Goal: Information Seeking & Learning: Learn about a topic

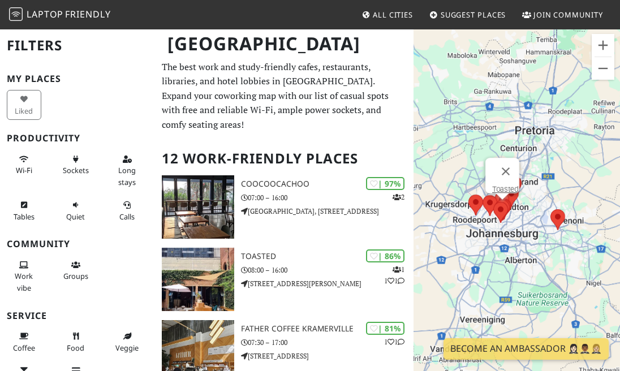
scroll to position [33, 0]
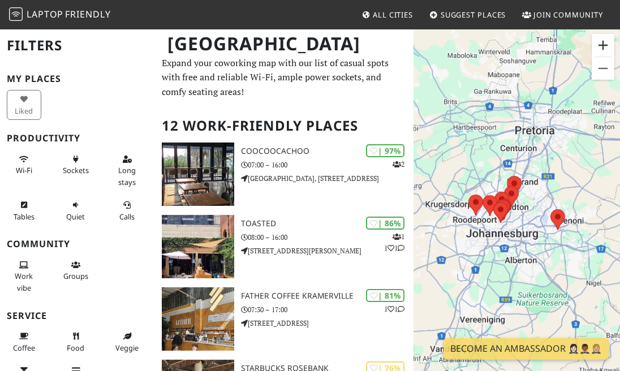
click at [602, 43] on button "Zoom avant" at bounding box center [603, 45] width 23 height 23
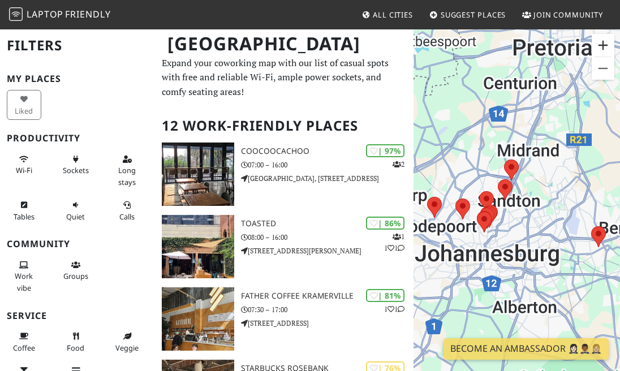
click at [602, 43] on button "Zoom avant" at bounding box center [603, 45] width 23 height 23
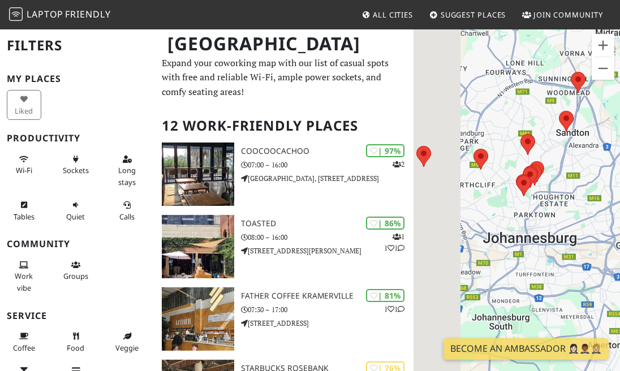
drag, startPoint x: 486, startPoint y: 214, endPoint x: 569, endPoint y: 147, distance: 106.6
click at [569, 147] on div "Pour naviguer, appuyez sur les touches fléchées." at bounding box center [517, 213] width 207 height 371
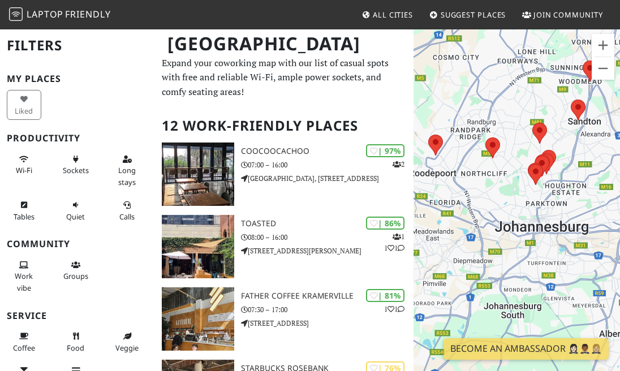
click at [514, 162] on div "Pour naviguer, appuyez sur les touches fléchées." at bounding box center [517, 213] width 207 height 371
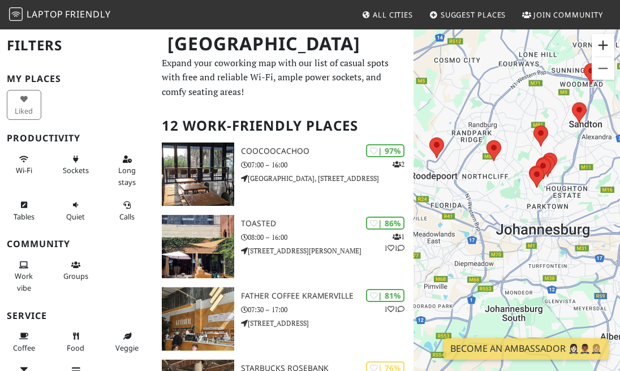
click at [602, 40] on button "Zoom avant" at bounding box center [603, 45] width 23 height 23
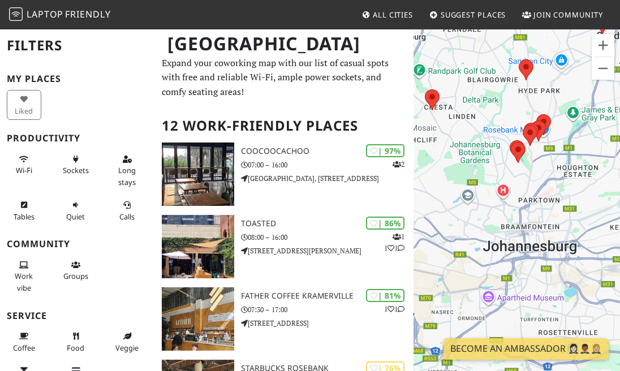
drag, startPoint x: 526, startPoint y: 144, endPoint x: 486, endPoint y: 145, distance: 40.2
click at [486, 145] on div "Pour naviguer, appuyez sur les touches fléchées." at bounding box center [517, 213] width 207 height 371
click at [603, 45] on button "Zoom avant" at bounding box center [603, 45] width 23 height 23
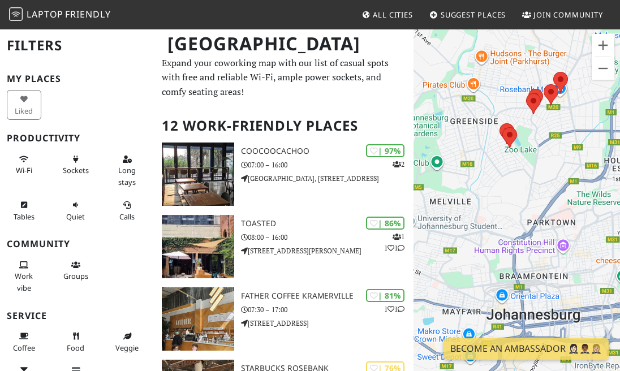
drag, startPoint x: 557, startPoint y: 100, endPoint x: 539, endPoint y: 159, distance: 62.0
click at [539, 159] on div "Pour naviguer, appuyez sur les touches fléchées." at bounding box center [517, 213] width 207 height 371
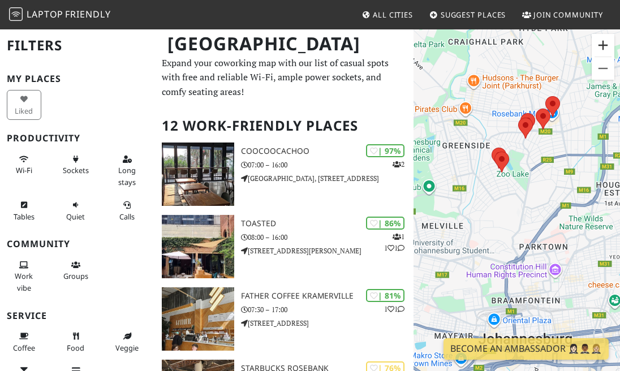
click at [603, 49] on button "Zoom avant" at bounding box center [603, 45] width 23 height 23
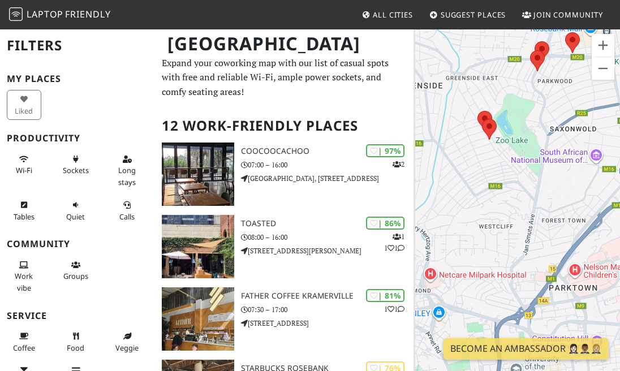
drag, startPoint x: 521, startPoint y: 110, endPoint x: 530, endPoint y: 140, distance: 30.8
click at [530, 140] on div "Pour naviguer, appuyez sur les touches fléchées." at bounding box center [517, 213] width 207 height 371
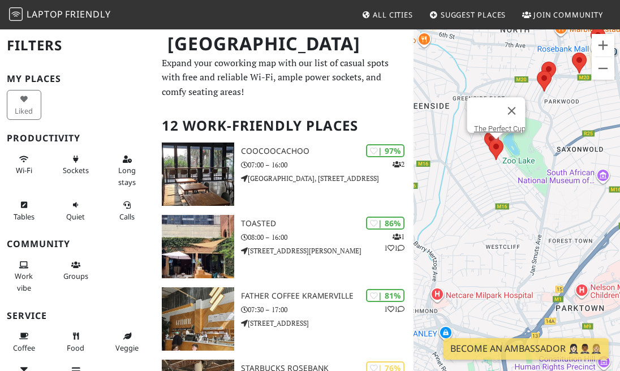
click at [489, 139] on area at bounding box center [489, 139] width 0 height 0
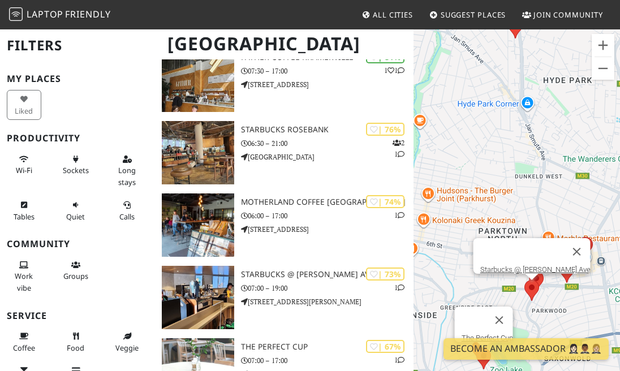
scroll to position [254, 0]
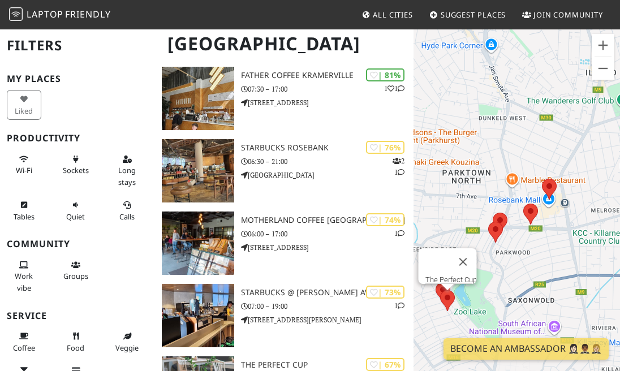
drag, startPoint x: 433, startPoint y: 194, endPoint x: 442, endPoint y: 135, distance: 60.1
click at [442, 135] on div "Pour naviguer, appuyez sur les touches fléchées. The Perfect Cup" at bounding box center [517, 213] width 207 height 371
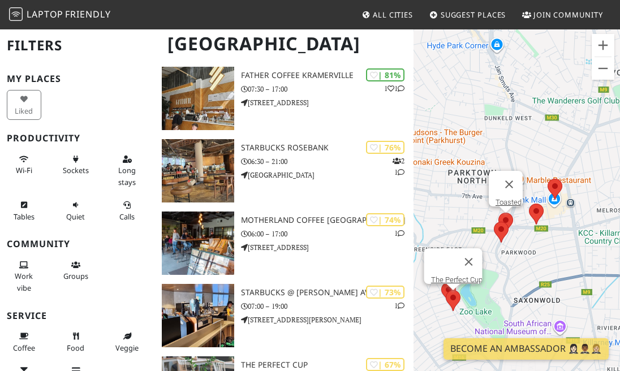
click at [499, 213] on area at bounding box center [499, 213] width 0 height 0
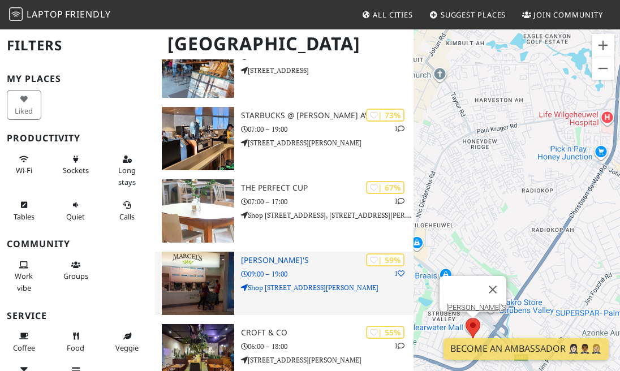
scroll to position [417, 0]
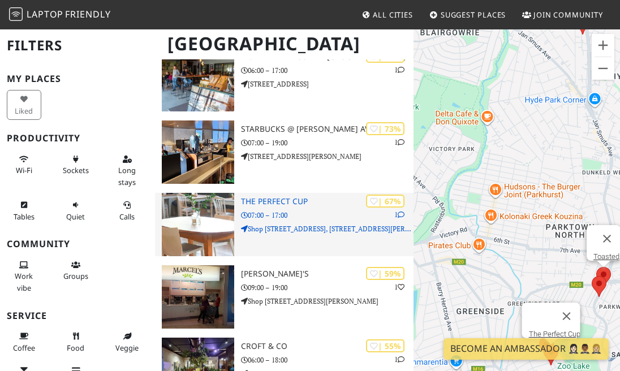
click at [218, 232] on img at bounding box center [198, 224] width 72 height 63
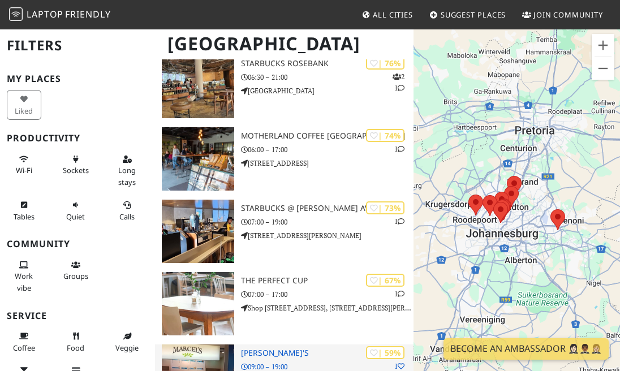
scroll to position [318, 0]
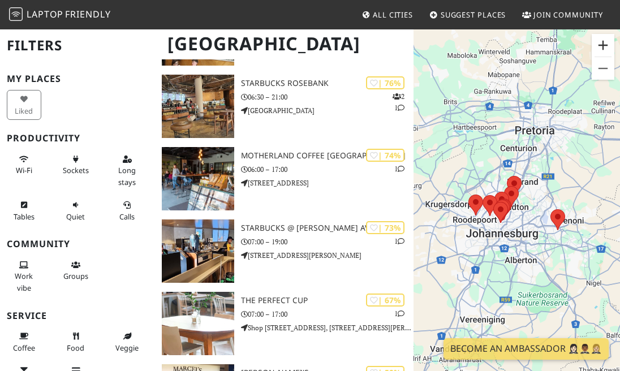
click at [607, 40] on button "Zoom avant" at bounding box center [603, 45] width 23 height 23
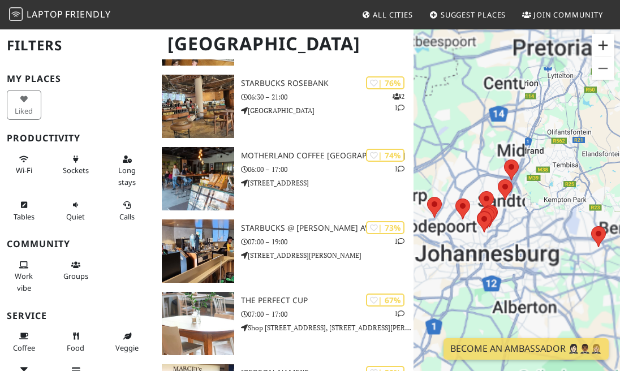
click at [607, 40] on button "Zoom avant" at bounding box center [603, 45] width 23 height 23
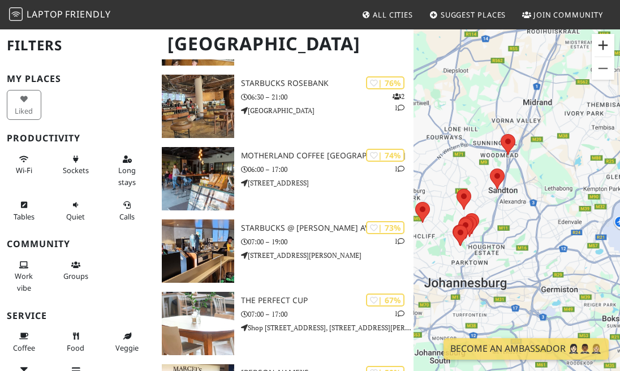
click at [607, 40] on button "Zoom avant" at bounding box center [603, 45] width 23 height 23
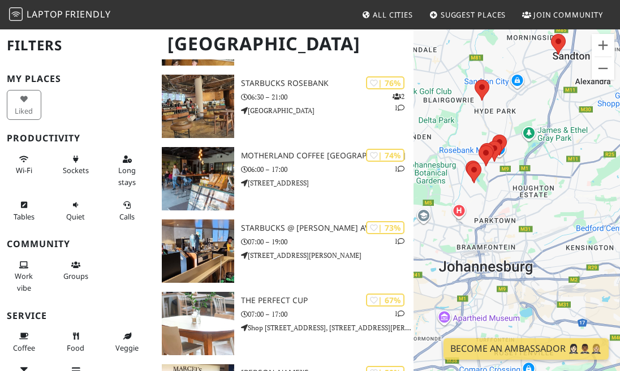
drag, startPoint x: 471, startPoint y: 198, endPoint x: 557, endPoint y: 92, distance: 136.0
click at [557, 92] on div "Pour naviguer, appuyez sur les touches fléchées." at bounding box center [517, 213] width 207 height 371
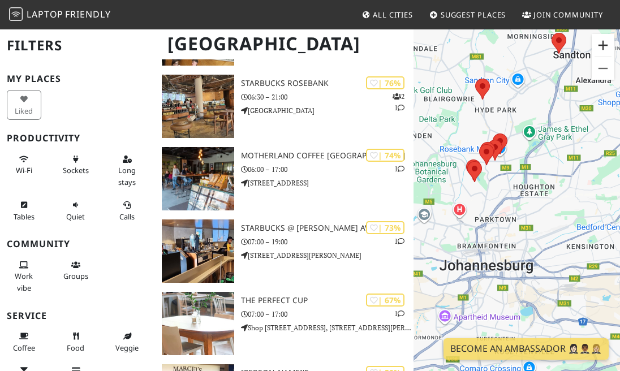
click at [603, 44] on button "Zoom avant" at bounding box center [603, 45] width 23 height 23
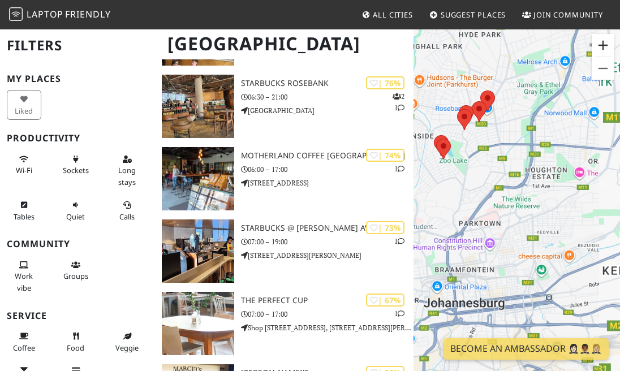
click at [603, 44] on button "Zoom avant" at bounding box center [603, 45] width 23 height 23
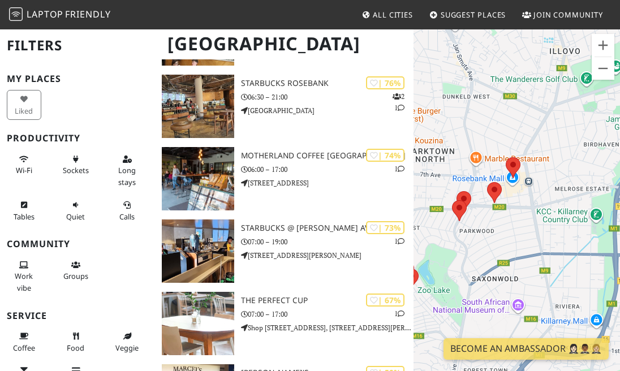
drag, startPoint x: 513, startPoint y: 60, endPoint x: 580, endPoint y: 268, distance: 218.9
click at [580, 268] on div "Pour naviguer, appuyez sur les touches fléchées." at bounding box center [517, 213] width 207 height 371
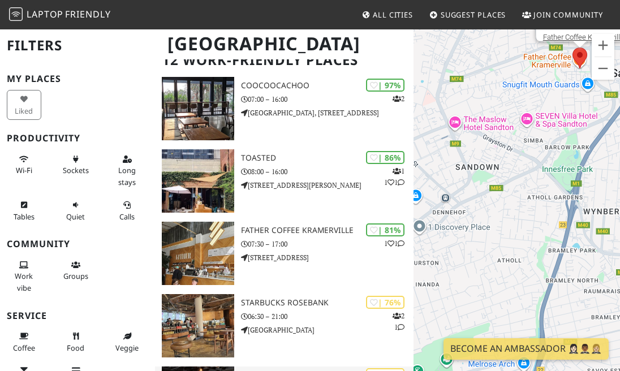
scroll to position [93, 0]
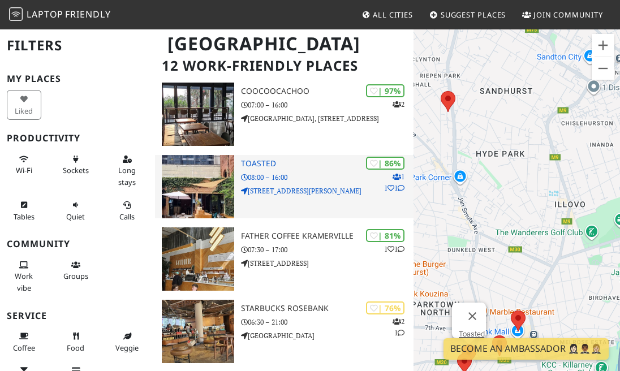
click at [196, 176] on img at bounding box center [198, 186] width 72 height 63
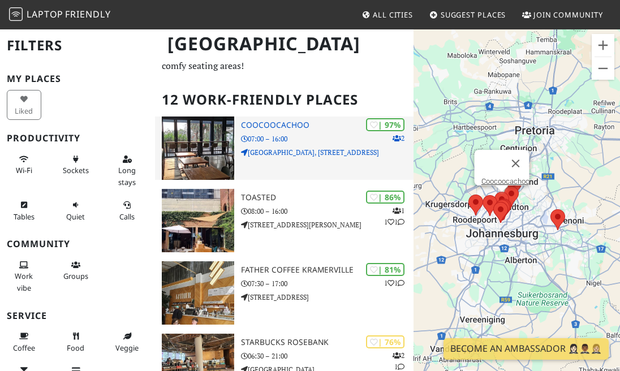
scroll to position [32, 0]
